Goal: Transaction & Acquisition: Subscribe to service/newsletter

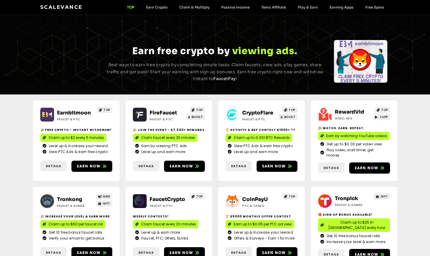
click at [157, 5] on div "Scalevance TOP Earn Crypto Claim & Multiply Passive Income Temu Affiliate Play …" at bounding box center [215, 8] width 350 height 8
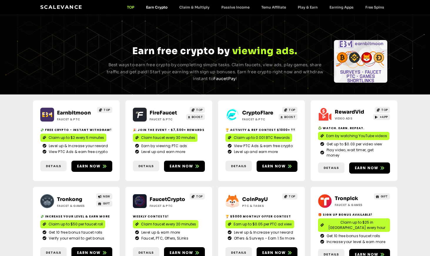
click at [158, 7] on link "Earn Crypto" at bounding box center [156, 7] width 33 height 4
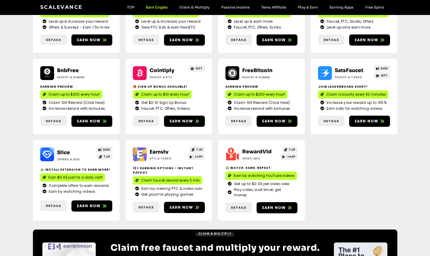
scroll to position [118, 0]
click at [281, 120] on span "Earn now" at bounding box center [274, 120] width 24 height 5
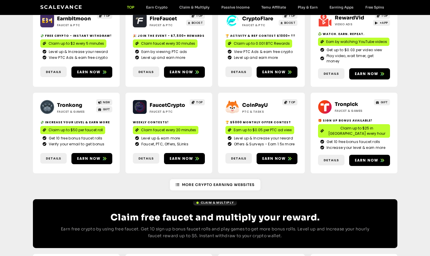
scroll to position [118, 0]
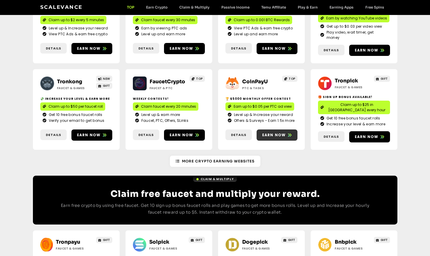
click at [272, 129] on link "Earn now" at bounding box center [277, 134] width 41 height 11
